Goal: Find specific page/section: Find specific page/section

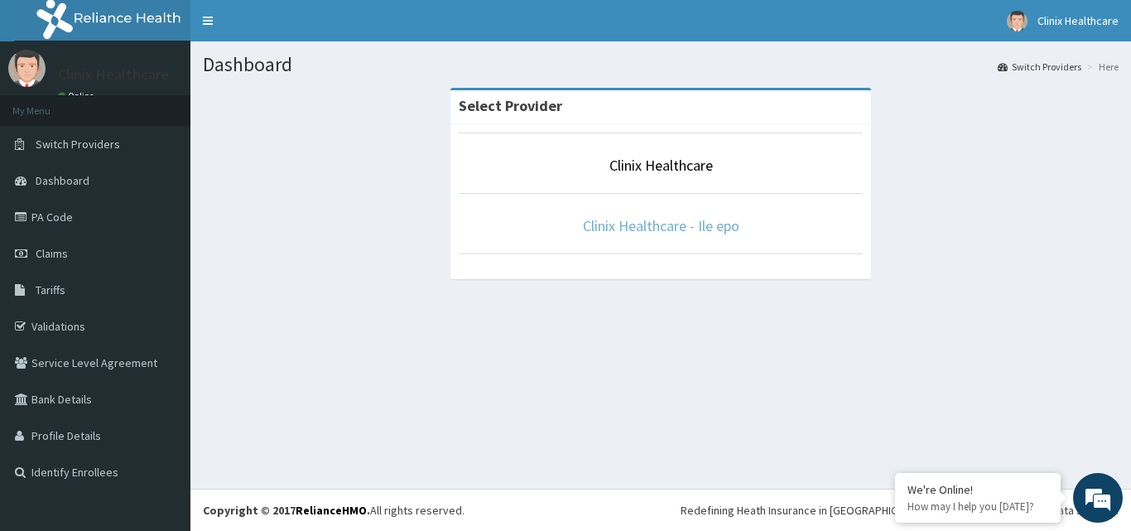
click at [703, 223] on link "Clinix Healthcare - Ile epo" at bounding box center [661, 225] width 156 height 19
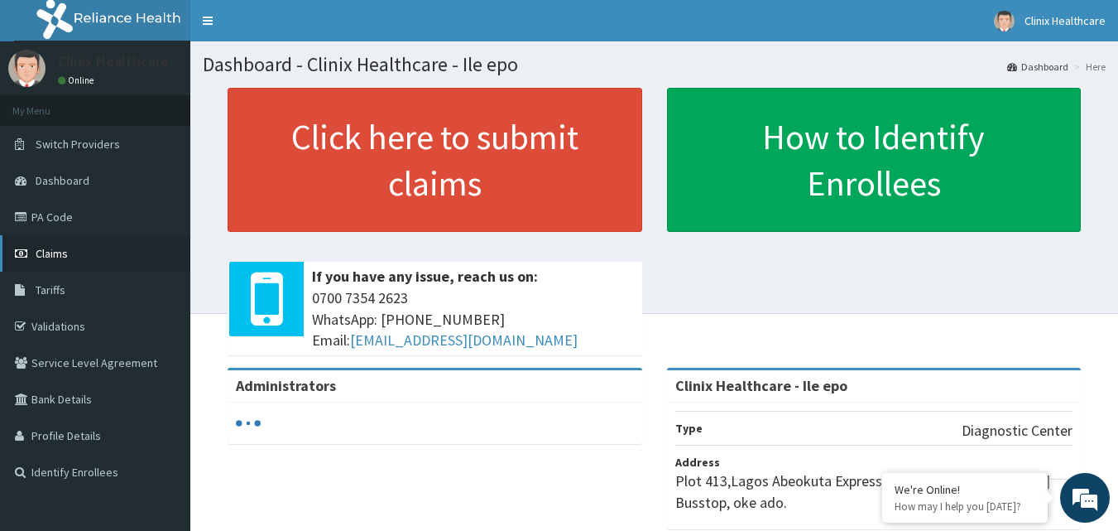
click at [85, 258] on link "Claims" at bounding box center [95, 253] width 190 height 36
